Goal: Answer question/provide support

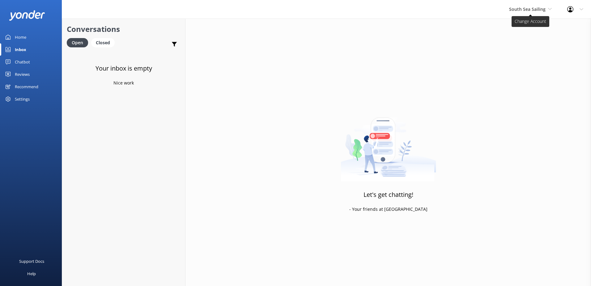
click at [531, 12] on span "South Sea Sailing" at bounding box center [530, 9] width 43 height 7
click at [523, 27] on link "South Sea Sailing" at bounding box center [532, 26] width 62 height 15
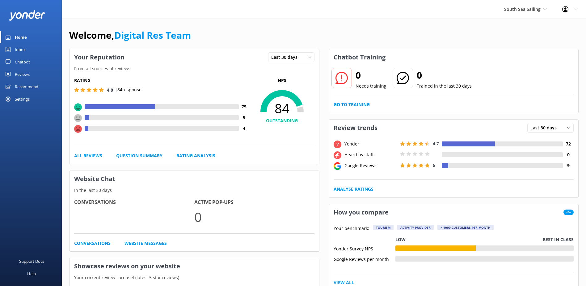
click at [11, 44] on link "Inbox" at bounding box center [31, 49] width 62 height 12
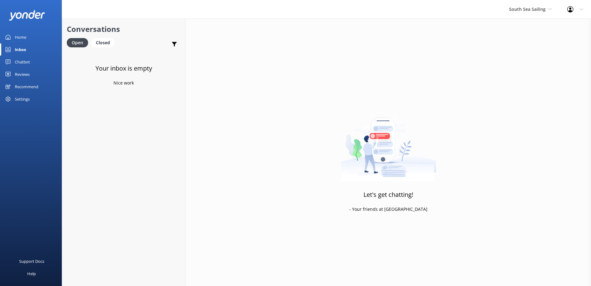
click at [520, 2] on div "South Sea Sailing South Sea Sailing South Sea Cruises Malamala Beach Club Aweso…" at bounding box center [530, 9] width 58 height 19
click at [520, 40] on link "South Sea Cruises" at bounding box center [532, 40] width 62 height 15
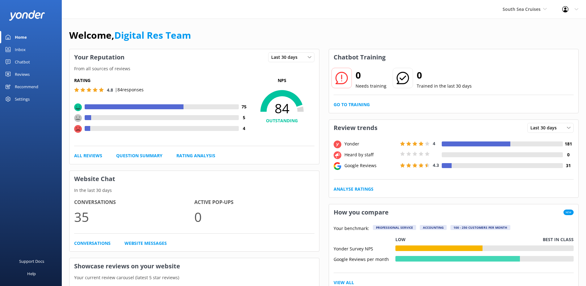
click at [31, 53] on link "Inbox" at bounding box center [31, 49] width 62 height 12
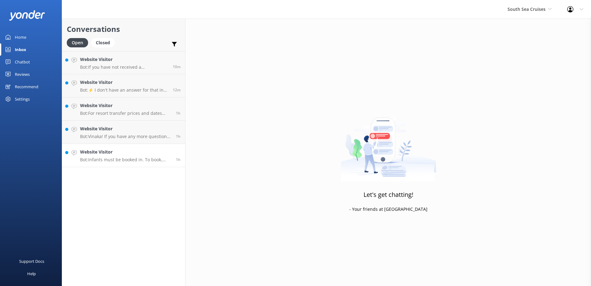
click at [127, 162] on p "Bot: Infants must be booked in. To book, please click on the green Book Now but…" at bounding box center [125, 160] width 91 height 6
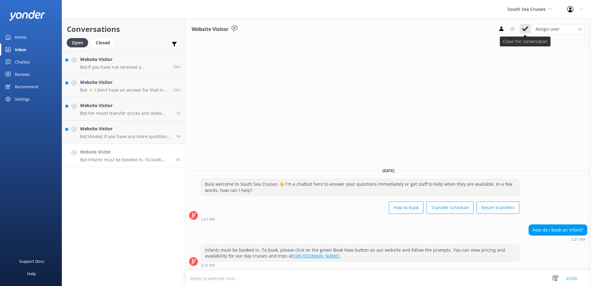
click at [527, 27] on use at bounding box center [525, 28] width 6 height 5
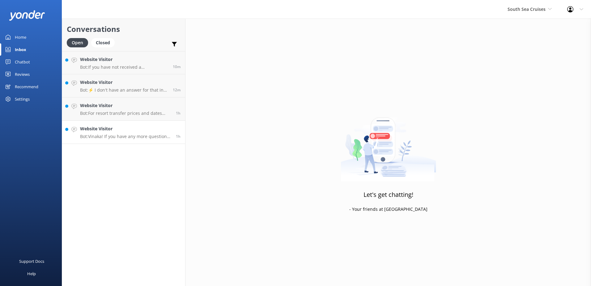
click at [133, 130] on h4 "Website Visitor" at bounding box center [125, 128] width 91 height 7
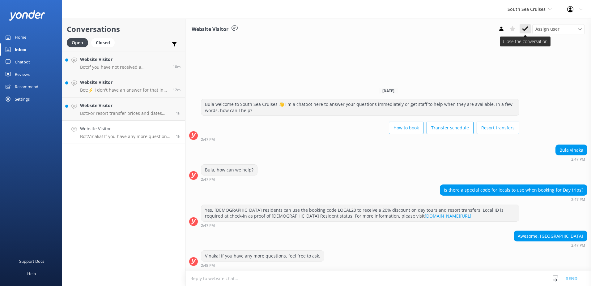
click at [525, 31] on icon at bounding box center [525, 29] width 6 height 6
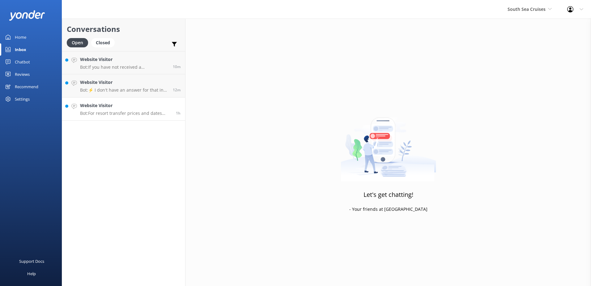
click at [115, 104] on h4 "Website Visitor" at bounding box center [125, 105] width 91 height 7
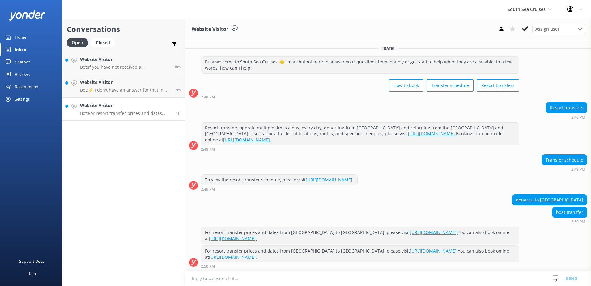
scroll to position [1, 0]
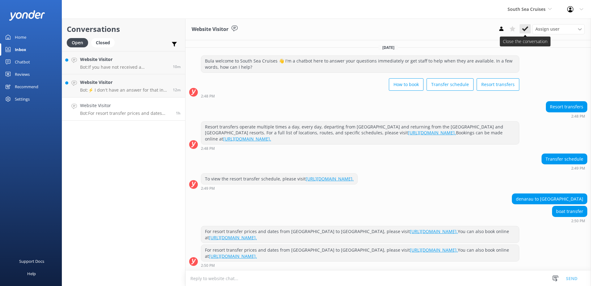
click at [527, 27] on icon at bounding box center [525, 29] width 6 height 6
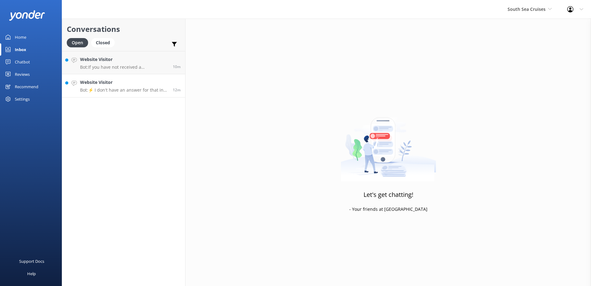
click at [92, 93] on link "Website Visitor Bot: ⚡ I don't have an answer for that in my knowledge base. Pl…" at bounding box center [123, 85] width 123 height 23
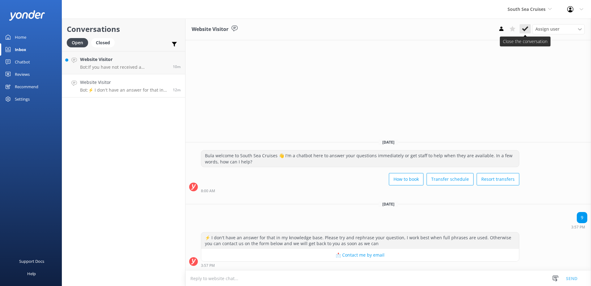
click at [529, 31] on button at bounding box center [525, 28] width 11 height 9
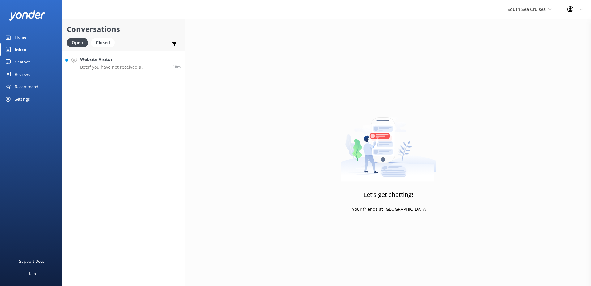
click at [127, 64] on p "Bot: If you have not received a confirmation email for your booking, please che…" at bounding box center [124, 67] width 88 height 6
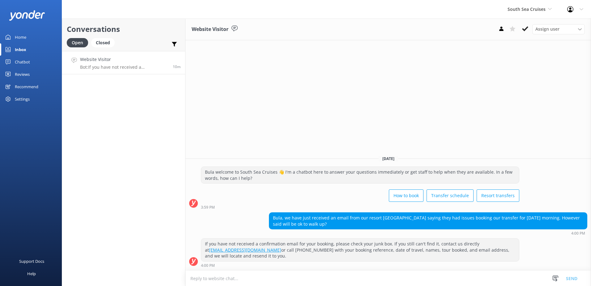
click at [523, 32] on button at bounding box center [525, 28] width 11 height 9
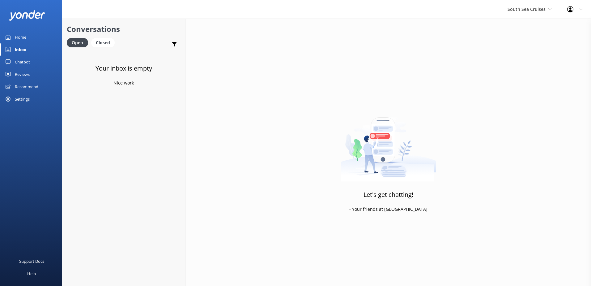
drag, startPoint x: 524, startPoint y: 17, endPoint x: 525, endPoint y: 13, distance: 4.1
click at [524, 13] on div "South Sea Cruises South Sea Sailing South Sea Cruises Malamala Beach Club Aweso…" at bounding box center [530, 9] width 60 height 19
click at [527, 54] on link "Malamala Beach Club" at bounding box center [531, 55] width 62 height 15
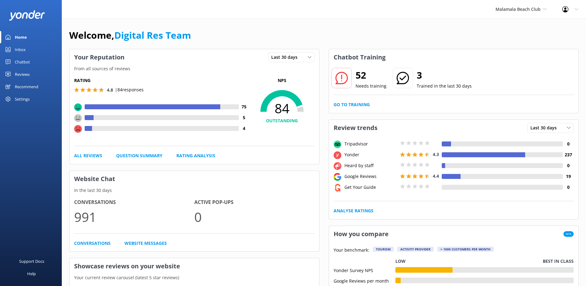
click at [28, 63] on div "Chatbot" at bounding box center [22, 62] width 15 height 12
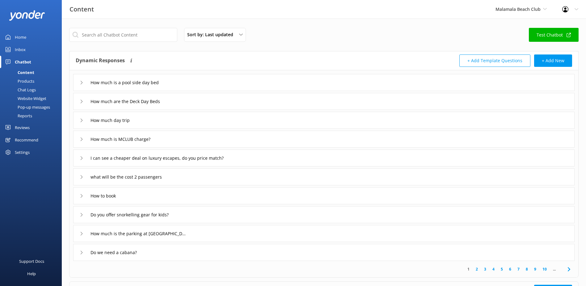
click at [21, 46] on div "Inbox" at bounding box center [20, 49] width 11 height 12
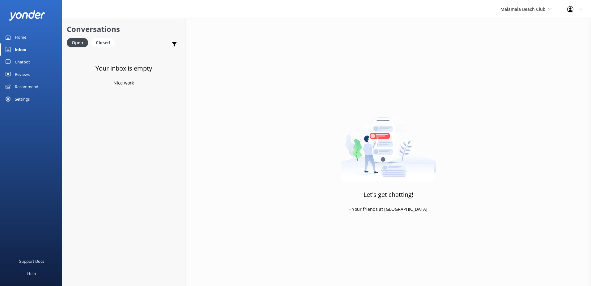
click at [515, 17] on div "Malamala Beach Club South Sea Sailing South Sea Cruises Malamala Beach Club Awe…" at bounding box center [526, 9] width 67 height 19
click at [523, 72] on link "Awesome Adventures Fiji" at bounding box center [524, 70] width 62 height 15
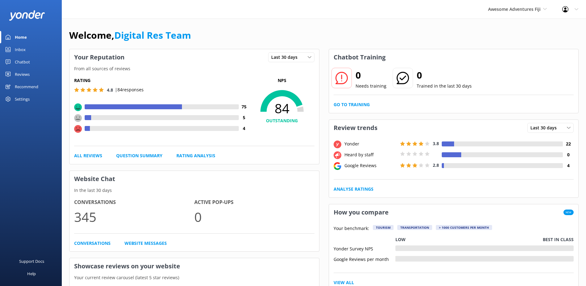
click at [22, 61] on div "Chatbot" at bounding box center [22, 62] width 15 height 12
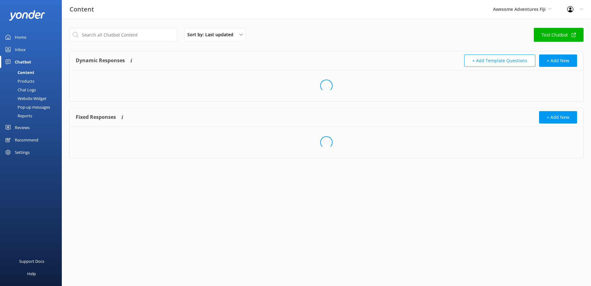
click at [25, 44] on div "Inbox" at bounding box center [20, 49] width 11 height 12
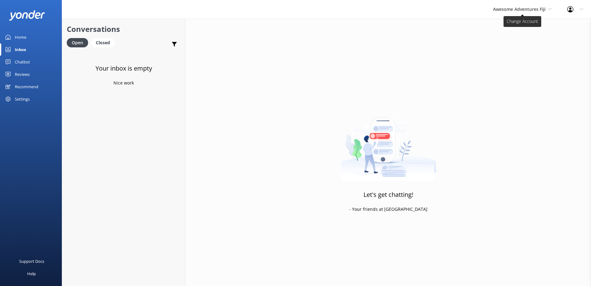
click at [514, 9] on span "Awesome Adventures Fiji" at bounding box center [519, 9] width 53 height 6
click at [511, 93] on div "Let's get chatting! - Your friends at Yonder" at bounding box center [388, 162] width 406 height 286
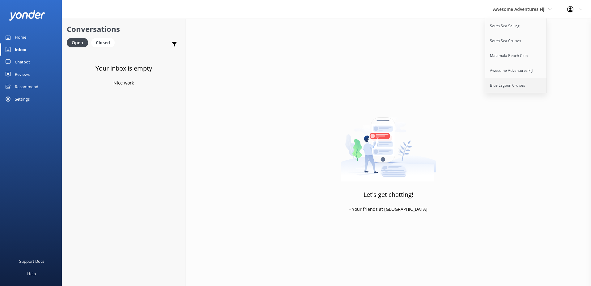
click at [513, 87] on link "Blue Lagoon Cruises" at bounding box center [516, 85] width 62 height 15
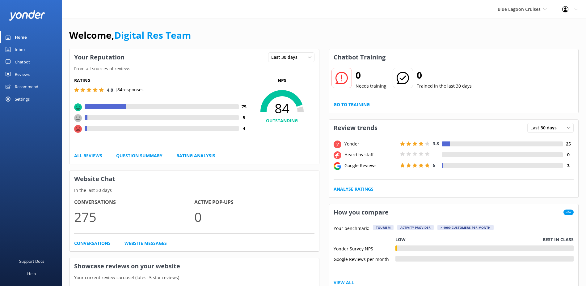
click at [22, 45] on div "Inbox" at bounding box center [20, 49] width 11 height 12
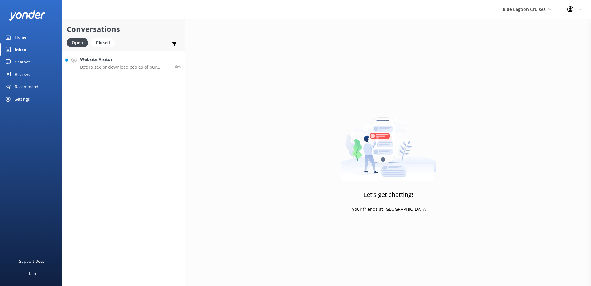
click at [130, 59] on h4 "Website Visitor" at bounding box center [125, 59] width 90 height 7
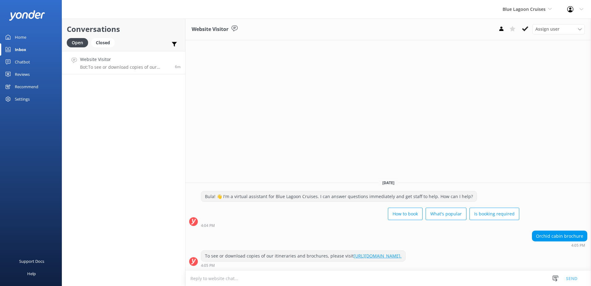
click at [395, 255] on link "[URL][DOMAIN_NAME]." at bounding box center [378, 256] width 48 height 6
click at [393, 253] on link "[URL][DOMAIN_NAME]." at bounding box center [378, 256] width 48 height 6
drag, startPoint x: 468, startPoint y: 259, endPoint x: 201, endPoint y: 253, distance: 267.4
click at [201, 253] on div "To see or download copies of our itineraries and brochures, please visit [URL][…" at bounding box center [388, 258] width 406 height 17
copy div "To see or download copies of our itineraries and brochures, please visit [URL][…"
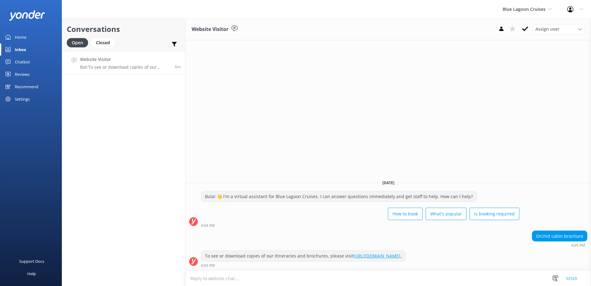
click at [288, 282] on textarea at bounding box center [388, 277] width 406 height 15
paste textarea "To see or download copies of our itineraries and brochures, please visit [URL][…"
type textarea "To see or download copies of our itineraries and brochures, please visit [URL][…"
click at [573, 272] on button "Send" at bounding box center [571, 277] width 23 height 15
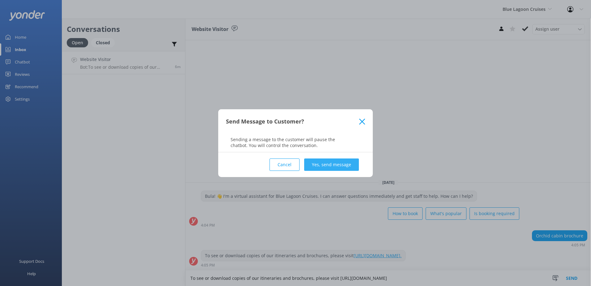
click at [337, 161] on button "Yes, send message" at bounding box center [331, 164] width 55 height 12
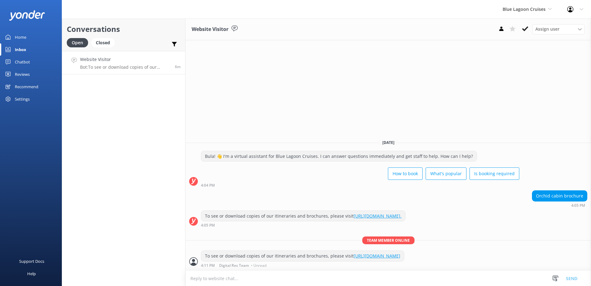
click at [527, 26] on icon at bounding box center [525, 29] width 6 height 6
